Goal: Find specific page/section: Find specific page/section

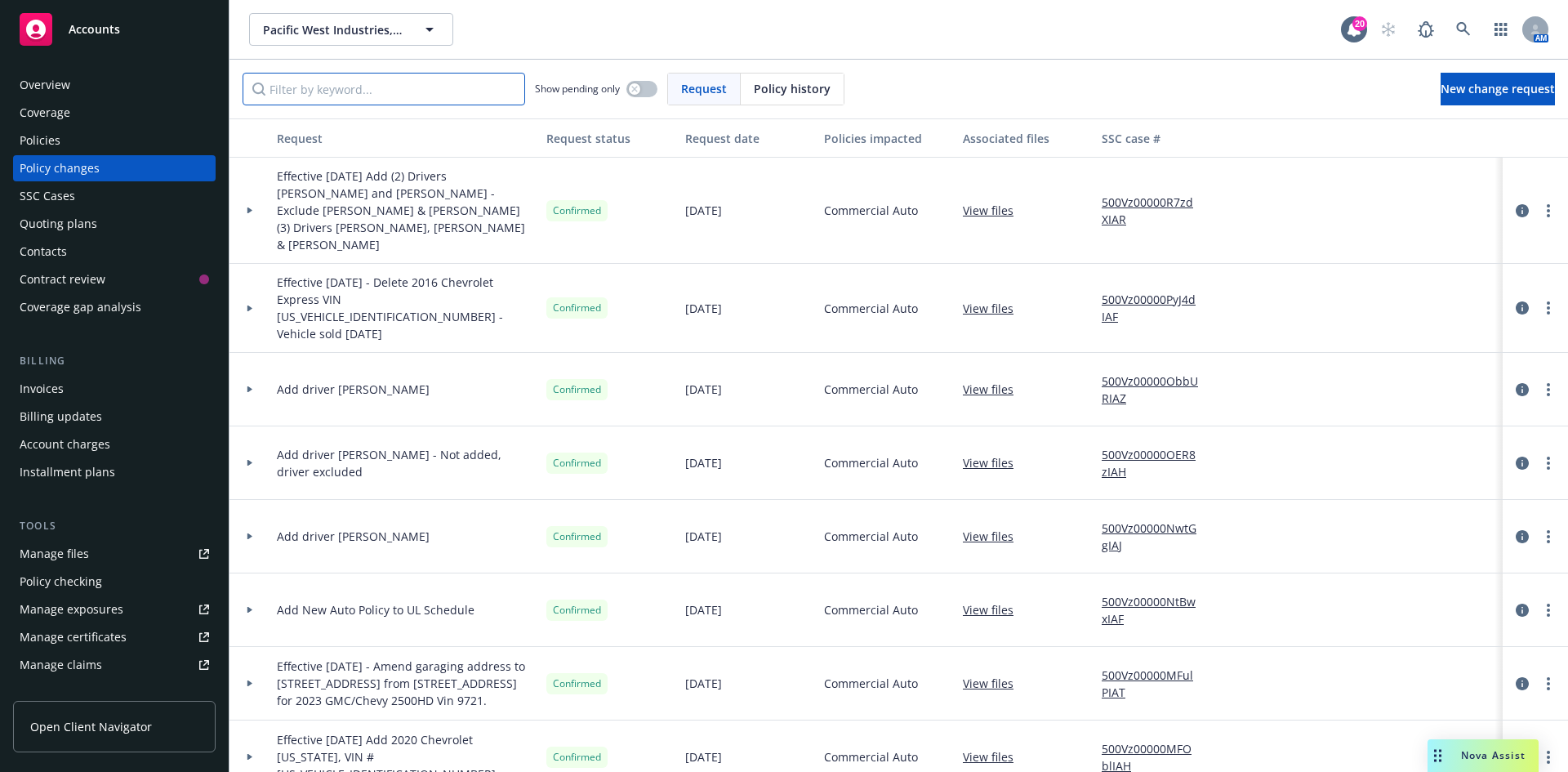
click at [482, 92] on input "Filter by keyword..." at bounding box center [384, 89] width 283 height 32
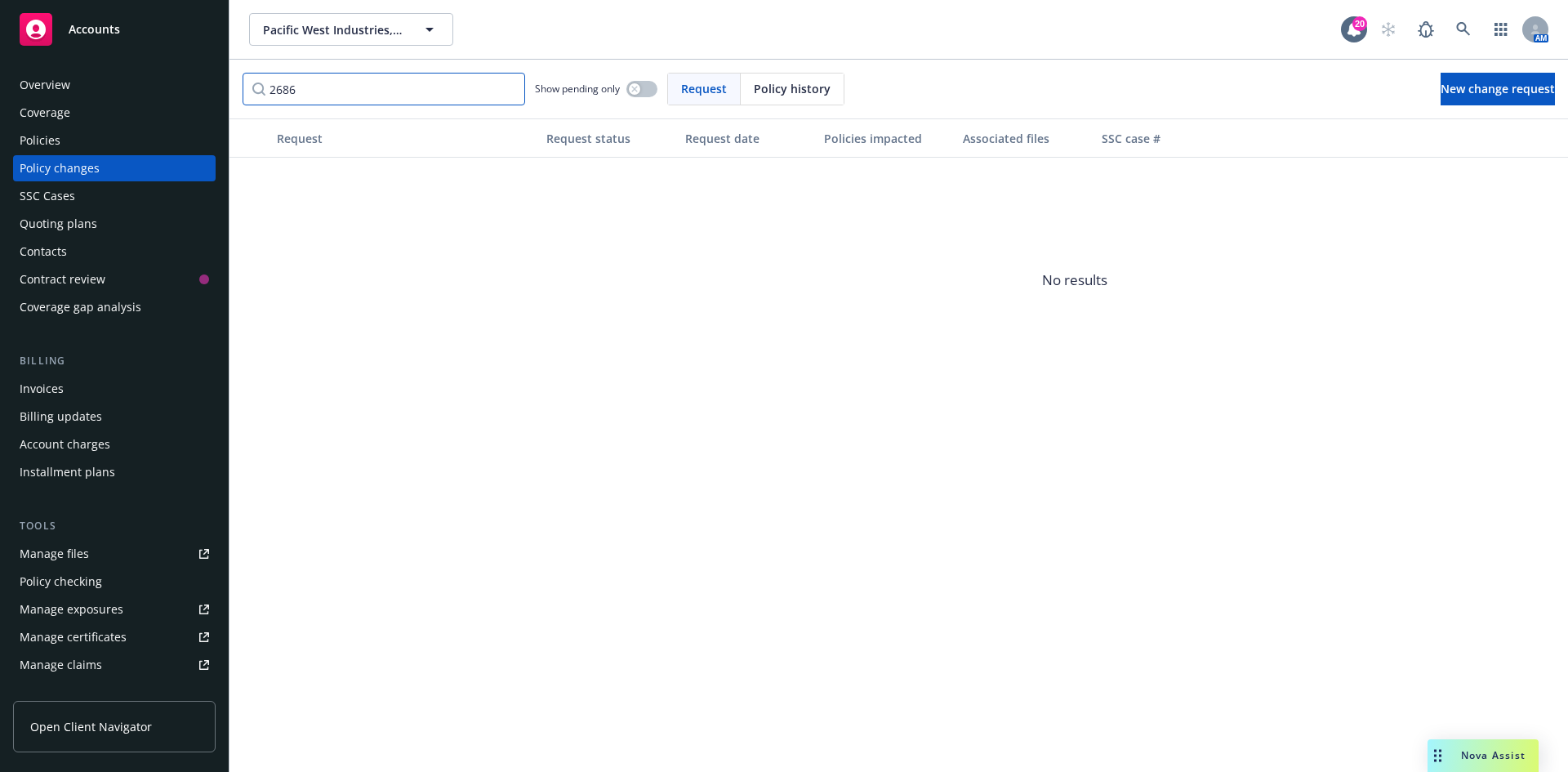
type input "2686"
click at [59, 141] on div "Policies" at bounding box center [40, 141] width 41 height 26
